Goal: Check status

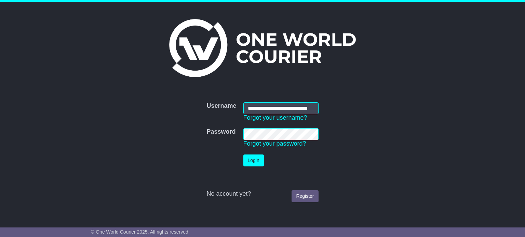
click at [313, 102] on input "**********" at bounding box center [280, 108] width 75 height 12
click at [370, 130] on form "**********" at bounding box center [262, 152] width 343 height 107
click at [250, 161] on button "Login" at bounding box center [253, 161] width 20 height 12
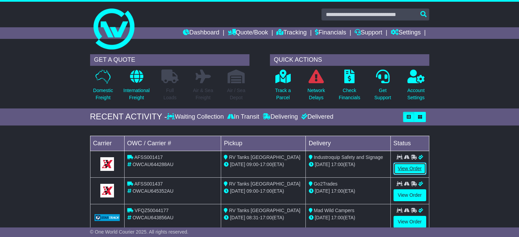
click at [408, 167] on link "View Order" at bounding box center [410, 169] width 33 height 12
